Goal: Transaction & Acquisition: Book appointment/travel/reservation

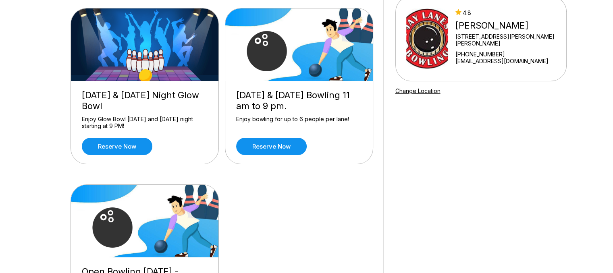
scroll to position [77, 0]
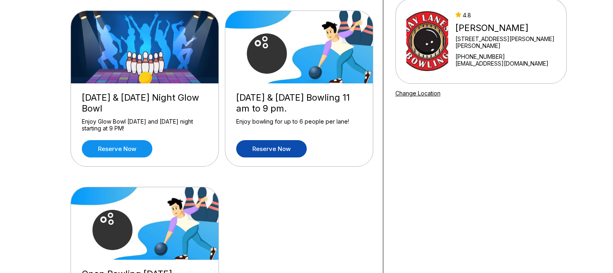
click at [274, 147] on link "Reserve now" at bounding box center [271, 148] width 71 height 17
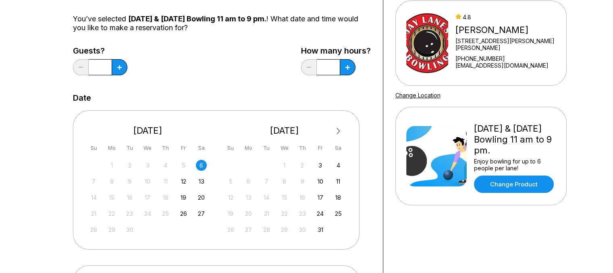
scroll to position [76, 0]
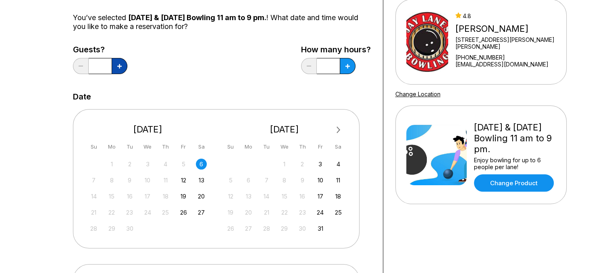
click at [118, 70] on button at bounding box center [120, 66] width 16 height 16
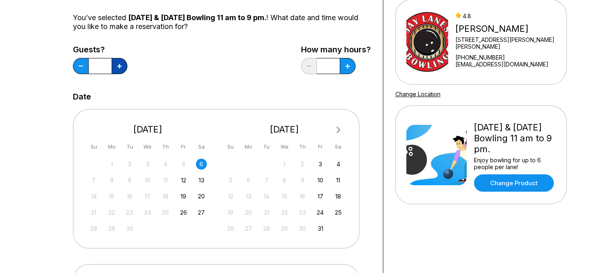
click at [118, 70] on button at bounding box center [120, 66] width 16 height 16
type input "*"
click at [349, 68] on button at bounding box center [348, 66] width 16 height 16
type input "*"
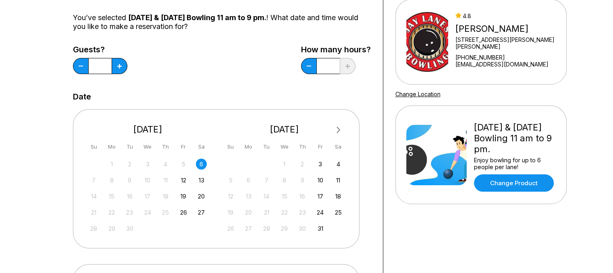
click at [203, 163] on div "6" at bounding box center [201, 164] width 11 height 11
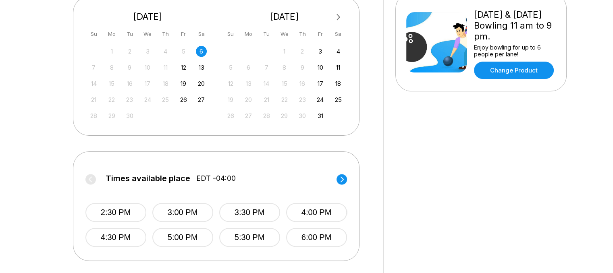
scroll to position [237, 0]
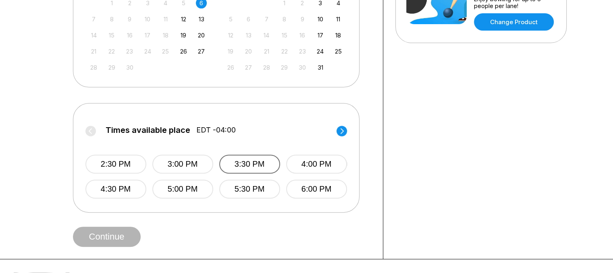
click at [253, 165] on button "3:30 PM" at bounding box center [249, 164] width 61 height 19
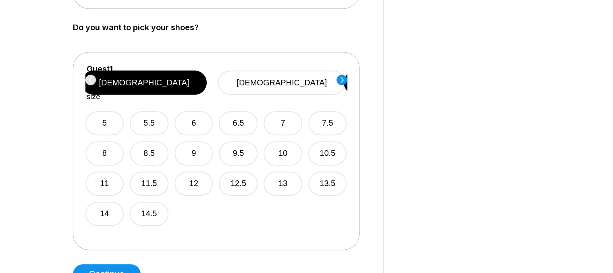
scroll to position [447, 0]
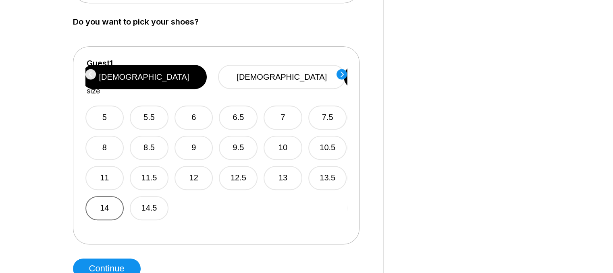
click at [104, 196] on button "14" at bounding box center [104, 208] width 39 height 24
click at [344, 76] on circle at bounding box center [342, 74] width 10 height 10
click at [277, 106] on button "7" at bounding box center [283, 118] width 39 height 24
click at [342, 75] on circle at bounding box center [342, 74] width 10 height 10
click at [282, 136] on button "10" at bounding box center [282, 148] width 39 height 24
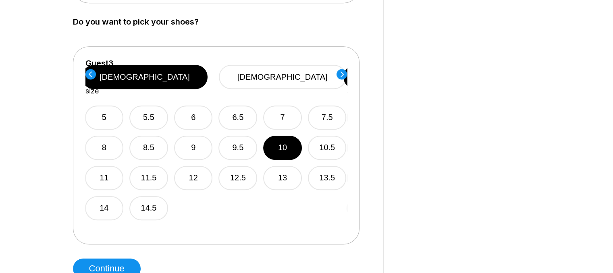
click at [341, 73] on circle at bounding box center [342, 74] width 10 height 10
click at [276, 136] on button "10" at bounding box center [282, 148] width 39 height 24
click at [344, 71] on circle at bounding box center [342, 74] width 10 height 10
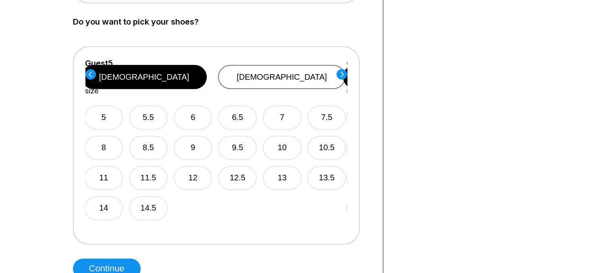
click at [313, 69] on button "[DEMOGRAPHIC_DATA]" at bounding box center [281, 77] width 127 height 24
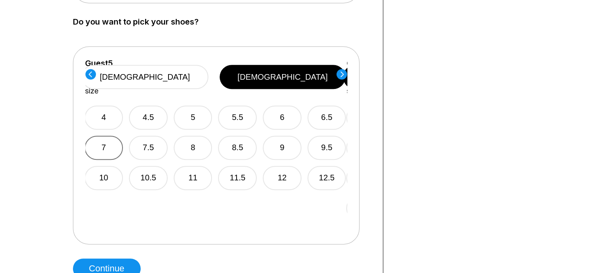
click at [110, 136] on button "7" at bounding box center [104, 148] width 39 height 24
click at [341, 73] on circle at bounding box center [342, 74] width 10 height 10
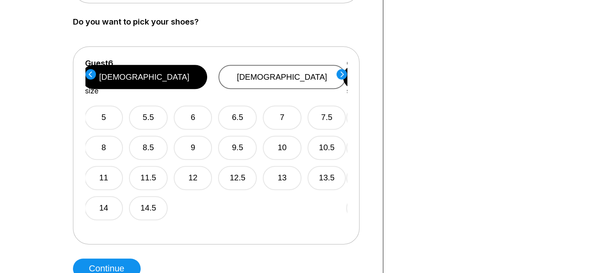
click at [292, 68] on button "[DEMOGRAPHIC_DATA]" at bounding box center [281, 77] width 127 height 24
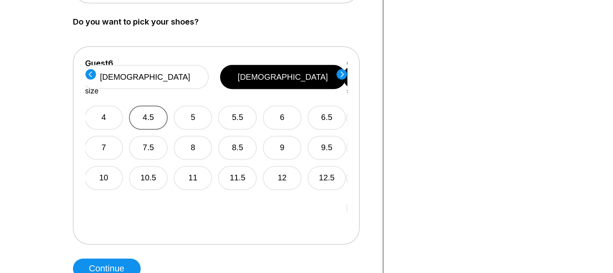
click at [143, 106] on button "4.5" at bounding box center [148, 118] width 39 height 24
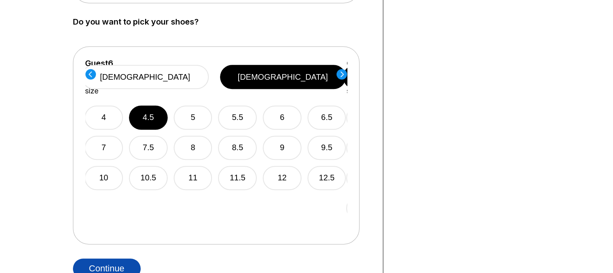
click at [114, 266] on button "Continue" at bounding box center [107, 269] width 68 height 20
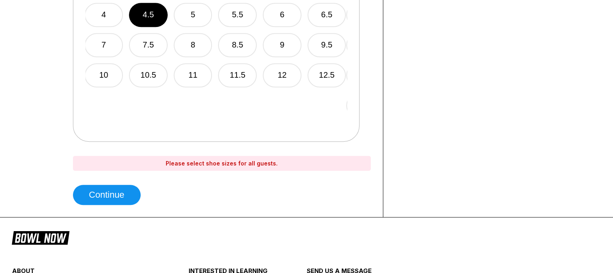
scroll to position [497, 0]
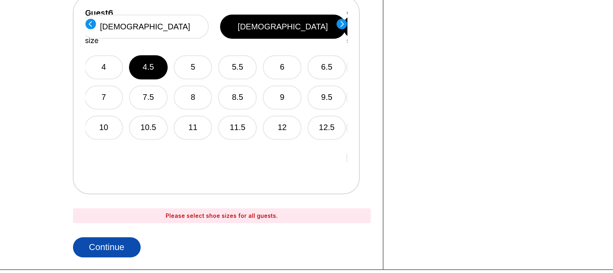
click at [117, 245] on button "Continue" at bounding box center [107, 247] width 68 height 20
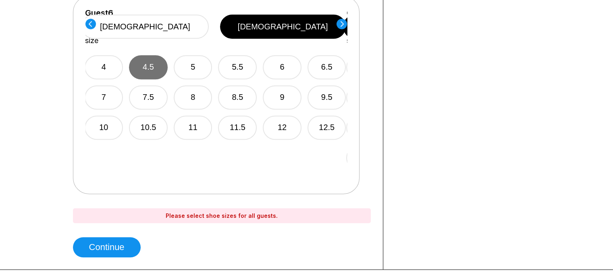
click at [156, 55] on button "4.5" at bounding box center [148, 67] width 39 height 24
click at [341, 23] on circle at bounding box center [342, 24] width 10 height 10
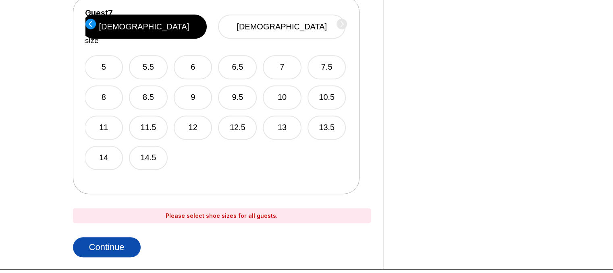
click at [112, 247] on button "Continue" at bounding box center [107, 247] width 68 height 20
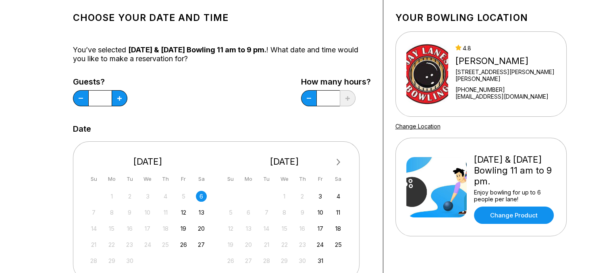
scroll to position [28, 0]
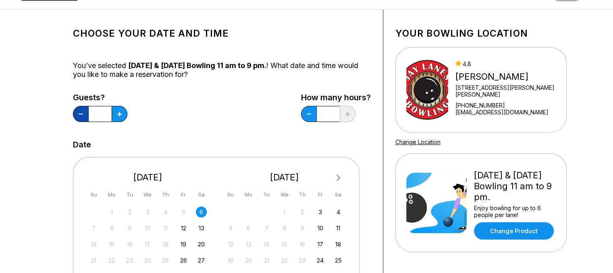
click at [76, 115] on button at bounding box center [81, 114] width 16 height 16
type input "*"
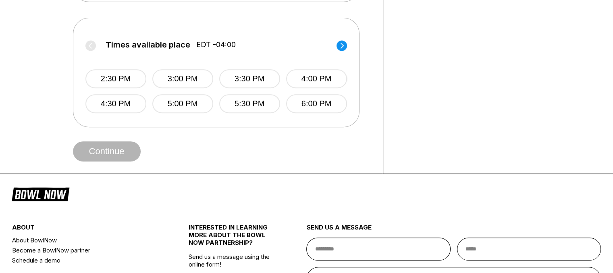
scroll to position [332, 0]
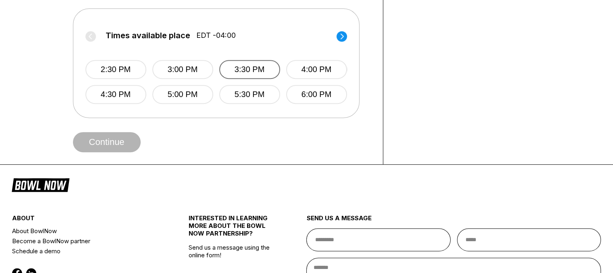
click at [245, 70] on button "3:30 PM" at bounding box center [249, 69] width 61 height 19
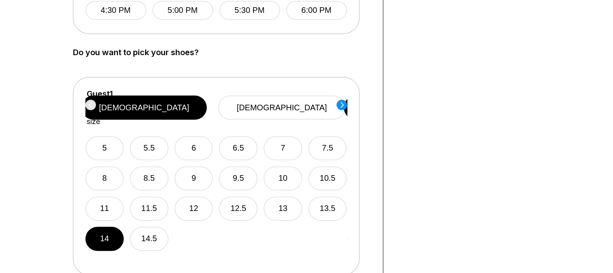
scroll to position [427, 0]
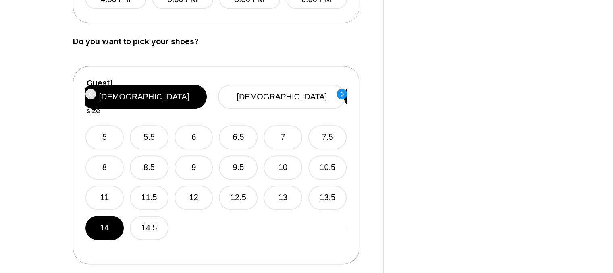
click at [342, 92] on icon at bounding box center [341, 94] width 3 height 6
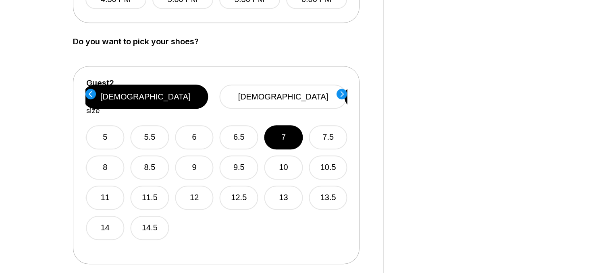
click at [342, 92] on icon at bounding box center [341, 94] width 3 height 6
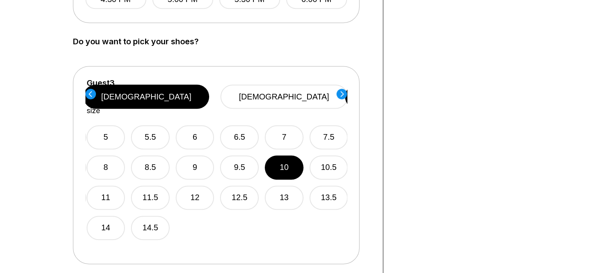
click at [342, 92] on icon at bounding box center [341, 94] width 3 height 6
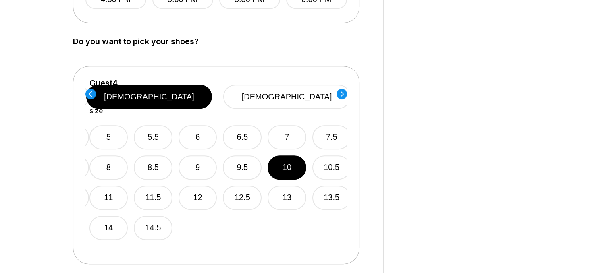
click at [342, 92] on icon at bounding box center [341, 94] width 3 height 6
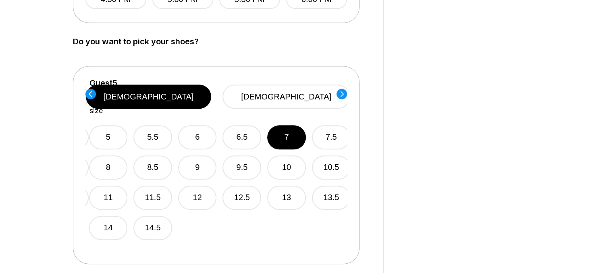
click at [342, 92] on icon at bounding box center [341, 94] width 3 height 6
click at [342, 92] on div "Guest 6 Select shoe size [DEMOGRAPHIC_DATA] [DEMOGRAPHIC_DATA]" at bounding box center [219, 97] width 262 height 37
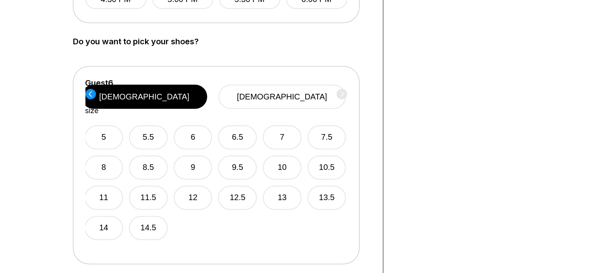
click at [93, 91] on circle at bounding box center [90, 94] width 10 height 10
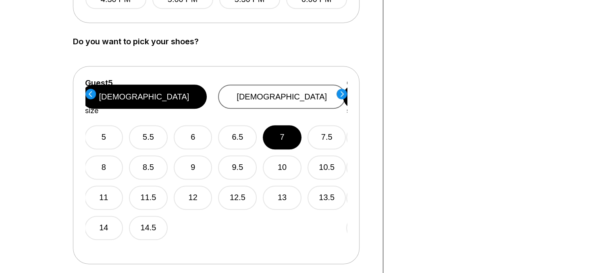
click at [288, 95] on button "[DEMOGRAPHIC_DATA]" at bounding box center [281, 97] width 127 height 24
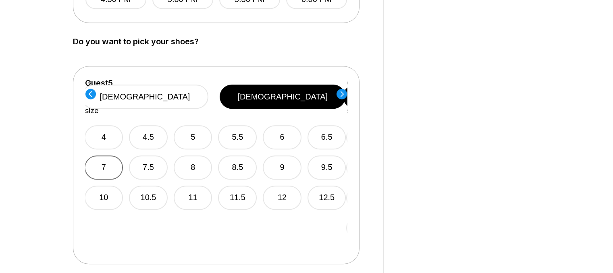
click at [110, 156] on button "7" at bounding box center [104, 168] width 39 height 24
click at [91, 93] on circle at bounding box center [90, 94] width 10 height 10
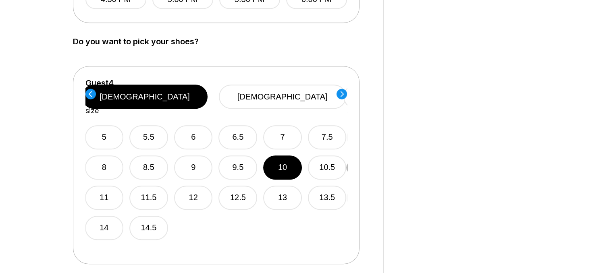
click at [91, 93] on circle at bounding box center [90, 94] width 10 height 10
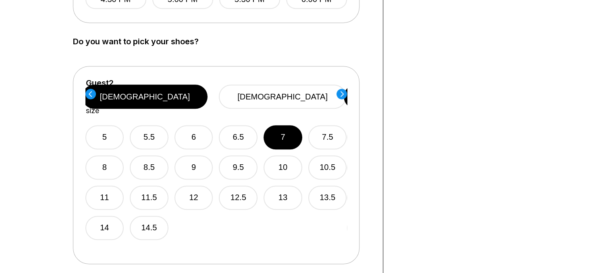
click at [91, 93] on circle at bounding box center [90, 94] width 10 height 10
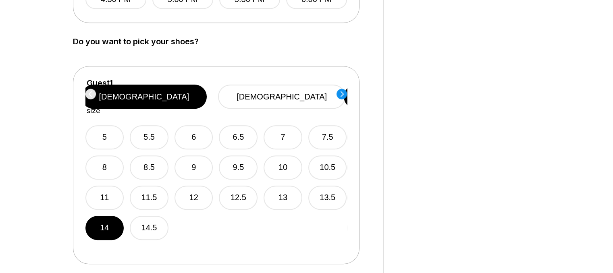
click at [345, 92] on circle at bounding box center [342, 94] width 10 height 10
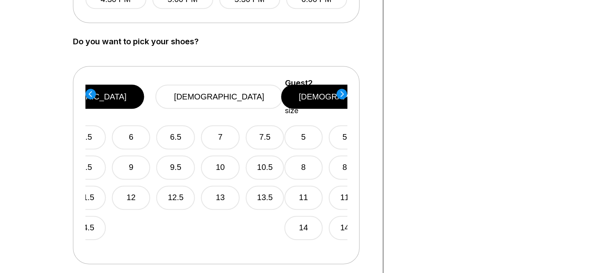
click at [345, 92] on circle at bounding box center [342, 94] width 10 height 10
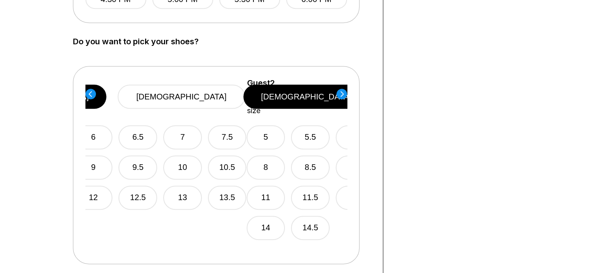
click at [345, 92] on circle at bounding box center [342, 94] width 10 height 10
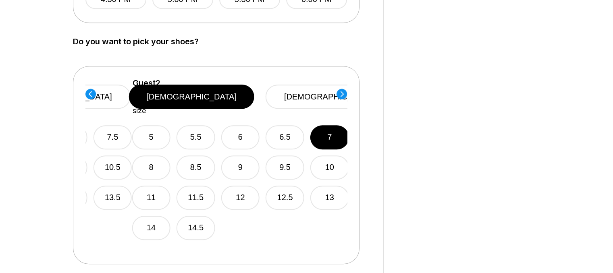
click at [345, 92] on circle at bounding box center [342, 94] width 10 height 10
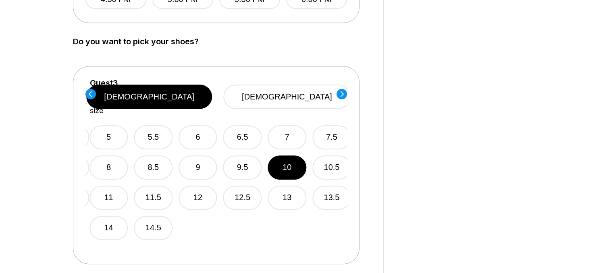
click at [345, 92] on circle at bounding box center [342, 94] width 10 height 10
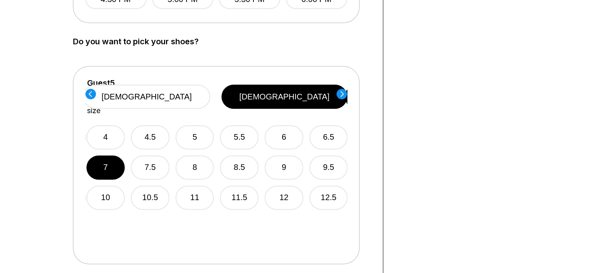
click at [345, 92] on circle at bounding box center [342, 94] width 10 height 10
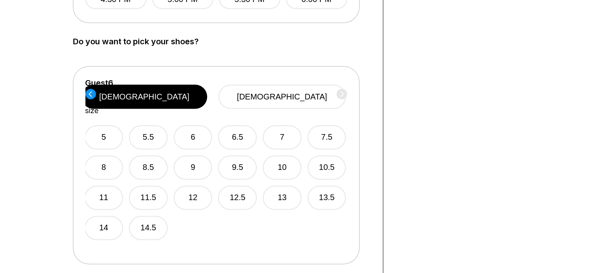
click at [90, 91] on icon at bounding box center [89, 94] width 3 height 6
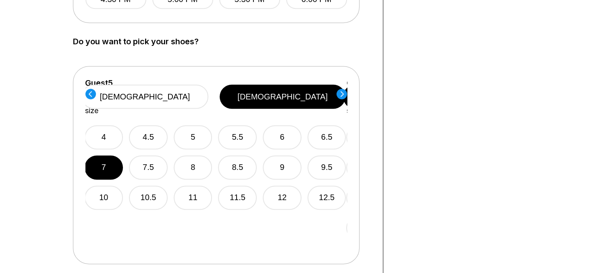
click at [342, 96] on circle at bounding box center [342, 94] width 10 height 10
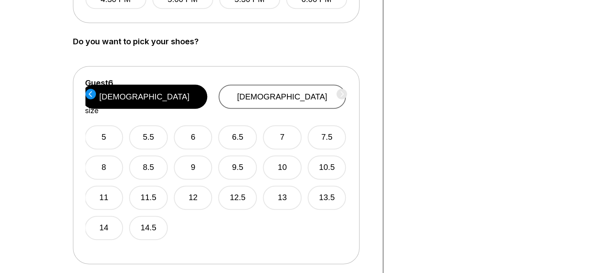
click at [293, 89] on button "[DEMOGRAPHIC_DATA]" at bounding box center [281, 97] width 127 height 24
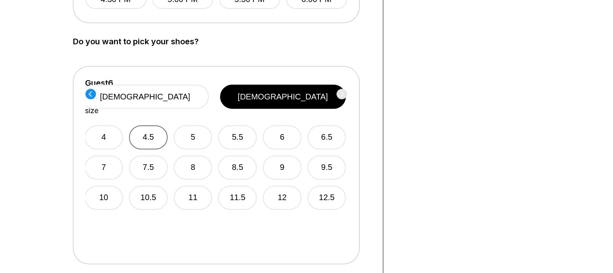
click at [151, 129] on button "4.5" at bounding box center [148, 137] width 39 height 24
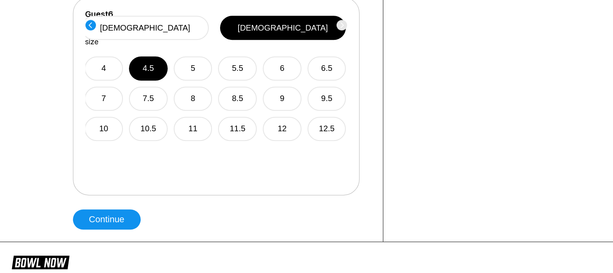
scroll to position [538, 0]
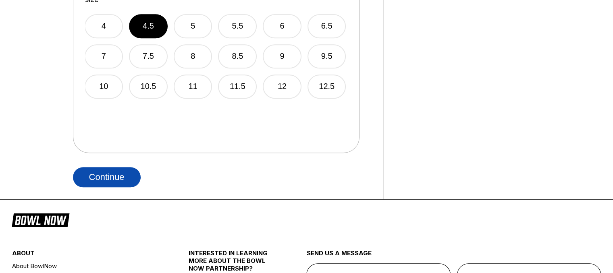
click at [119, 178] on button "Continue" at bounding box center [107, 177] width 68 height 20
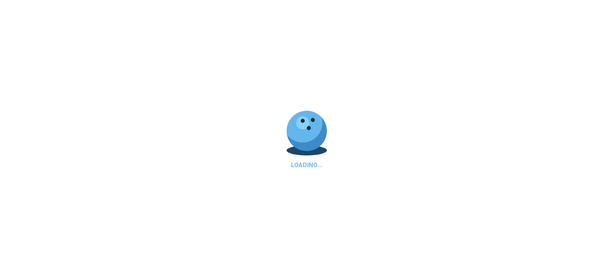
select select "**"
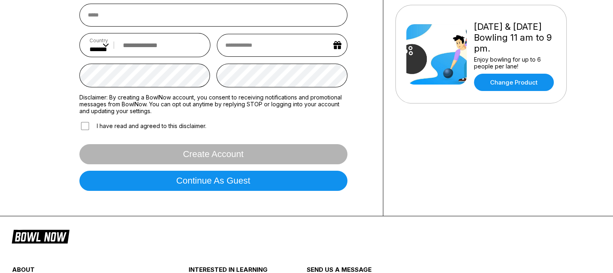
scroll to position [203, 0]
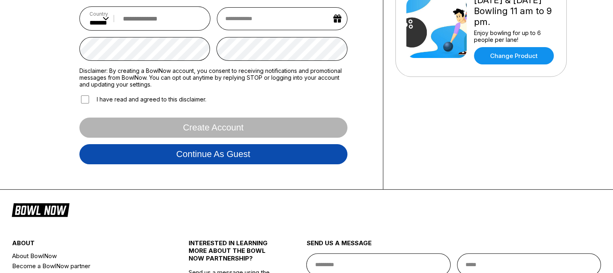
click at [204, 154] on button "Continue as guest" at bounding box center [213, 154] width 268 height 20
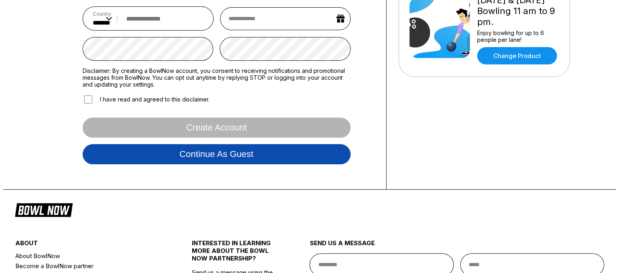
scroll to position [150, 0]
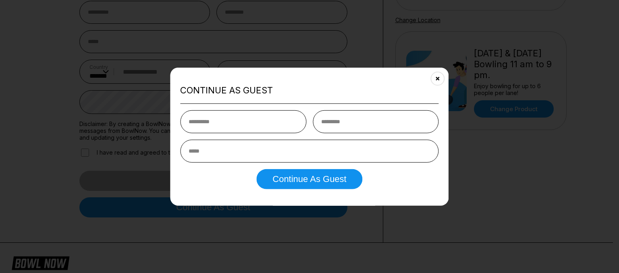
click at [205, 128] on input "text" at bounding box center [243, 121] width 126 height 23
type input "*****"
type input "******"
click at [213, 150] on input "email" at bounding box center [309, 150] width 258 height 23
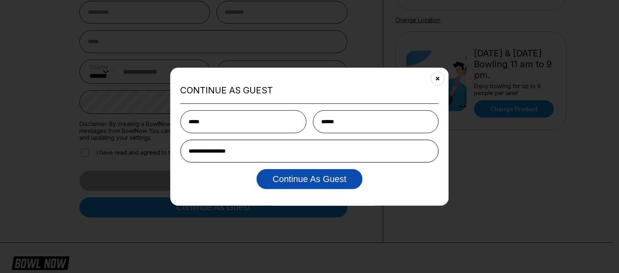
type input "**********"
click at [303, 178] on button "Continue as Guest" at bounding box center [309, 179] width 106 height 20
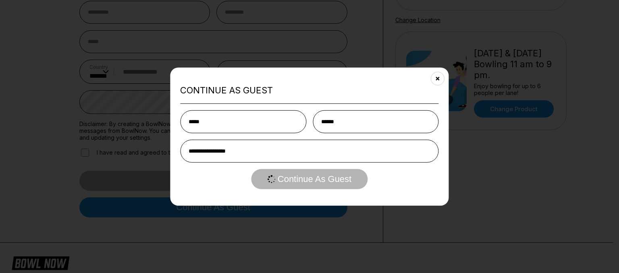
select select "**"
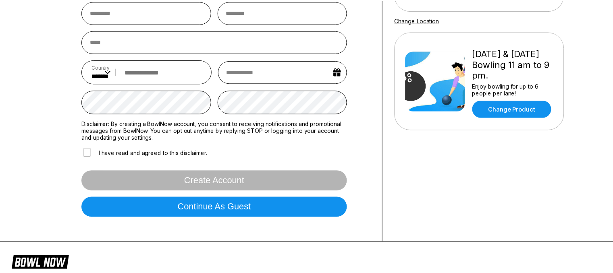
scroll to position [0, 0]
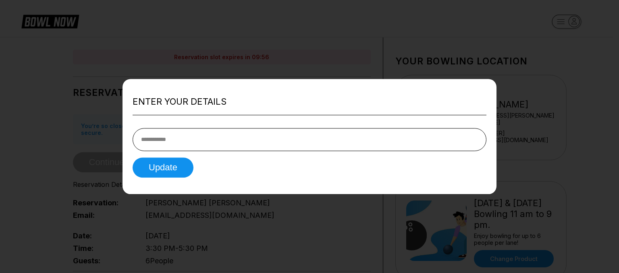
click at [153, 143] on input "tel" at bounding box center [310, 139] width 354 height 23
type input "**********"
click at [160, 171] on button "Update" at bounding box center [163, 168] width 61 height 20
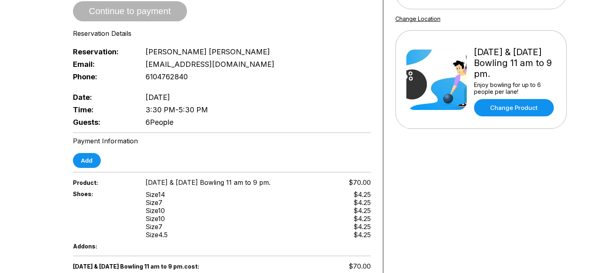
scroll to position [145, 0]
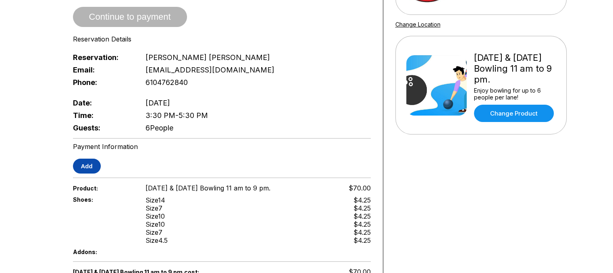
click at [93, 159] on button "Add" at bounding box center [87, 166] width 28 height 15
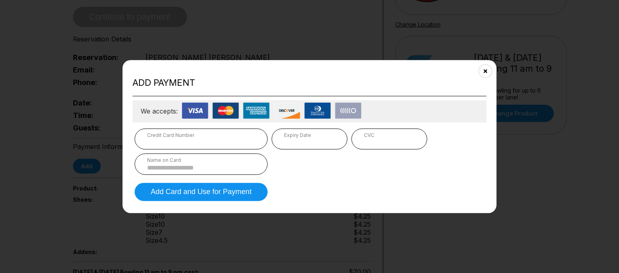
click at [156, 137] on div "Credit Card Number" at bounding box center [201, 135] width 108 height 6
click at [166, 168] on input at bounding box center [201, 167] width 108 height 7
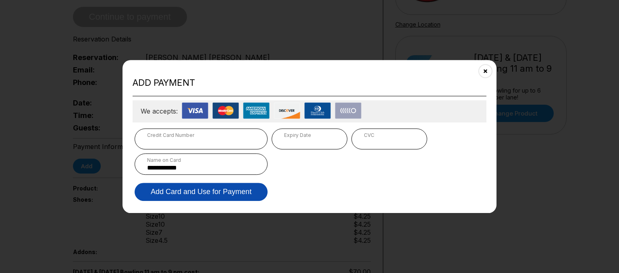
type input "**********"
click at [192, 193] on button "Add Card and Use for Payment" at bounding box center [201, 192] width 133 height 18
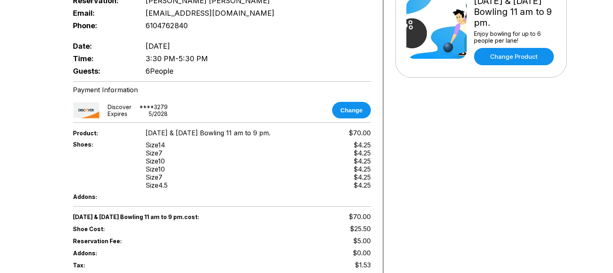
scroll to position [308, 0]
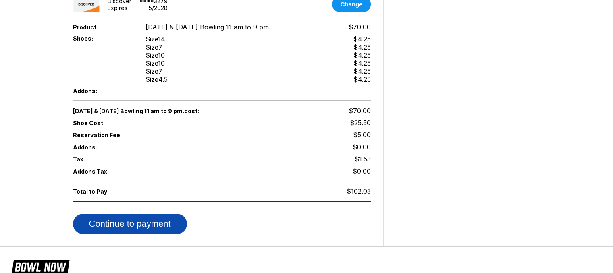
click at [131, 214] on button "Continue to payment" at bounding box center [130, 224] width 114 height 20
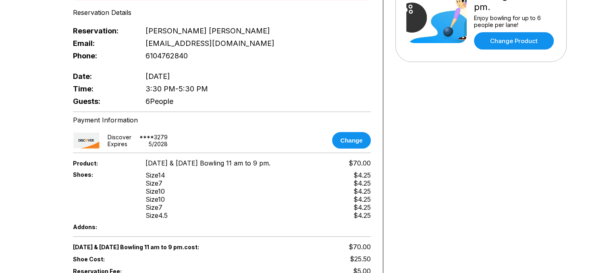
scroll to position [220, 0]
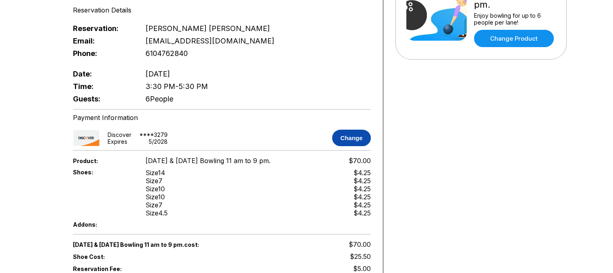
click at [355, 133] on button "Change" at bounding box center [351, 138] width 38 height 17
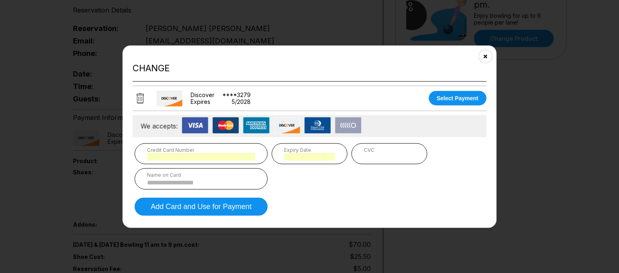
click at [168, 176] on div "Name on Card" at bounding box center [201, 175] width 108 height 6
click at [153, 184] on input at bounding box center [201, 182] width 108 height 7
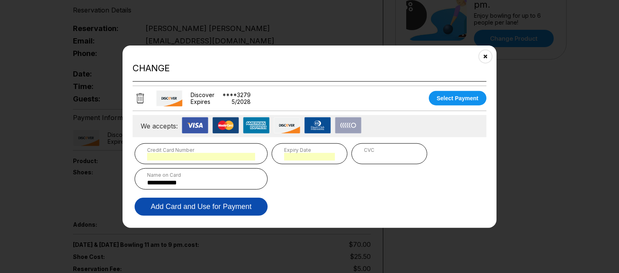
type input "**********"
click at [183, 203] on button "Add Card and Use for Payment" at bounding box center [201, 206] width 133 height 18
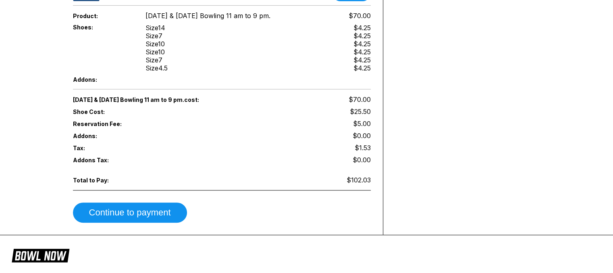
scroll to position [392, 0]
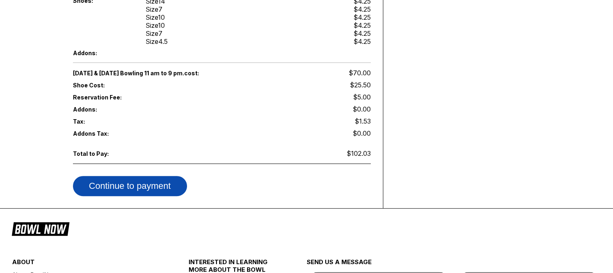
click at [137, 176] on button "Continue to payment" at bounding box center [130, 186] width 114 height 20
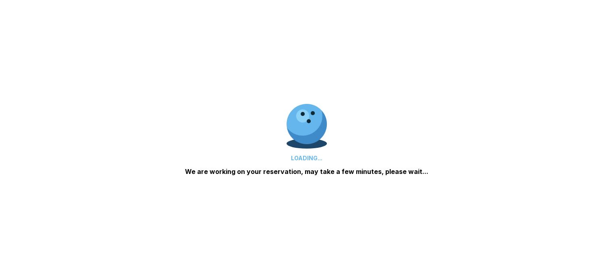
scroll to position [347, 0]
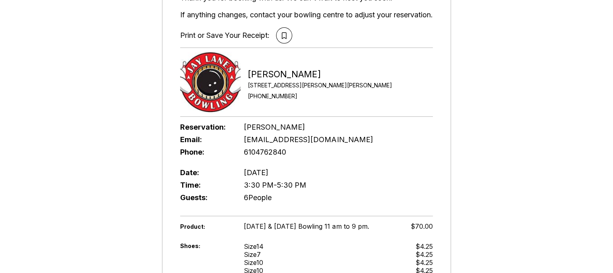
scroll to position [77, 0]
